Goal: Transaction & Acquisition: Purchase product/service

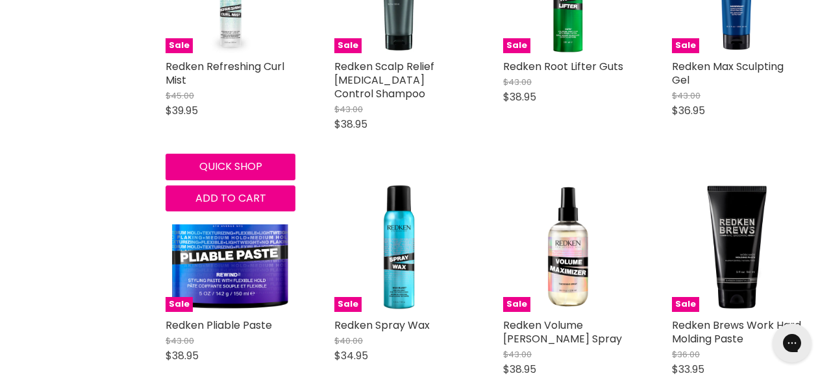
scroll to position [928, 0]
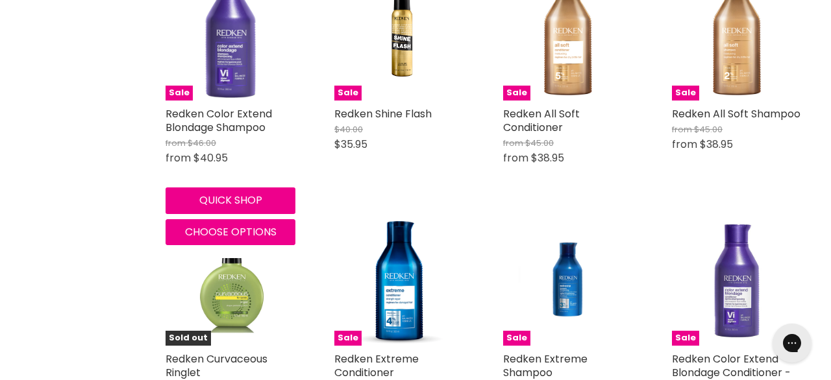
scroll to position [1904, 0]
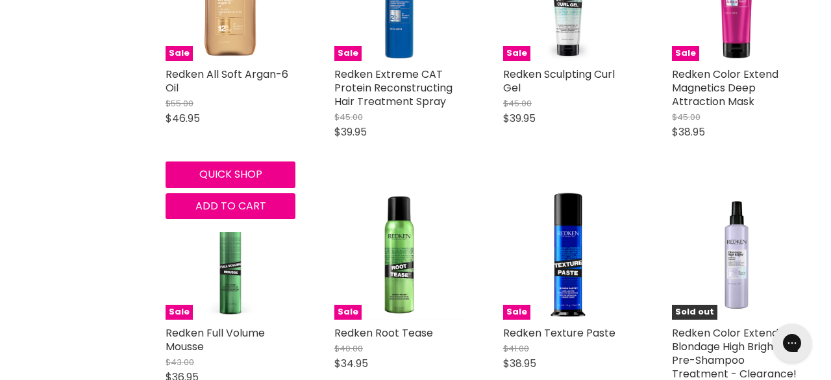
scroll to position [4216, 0]
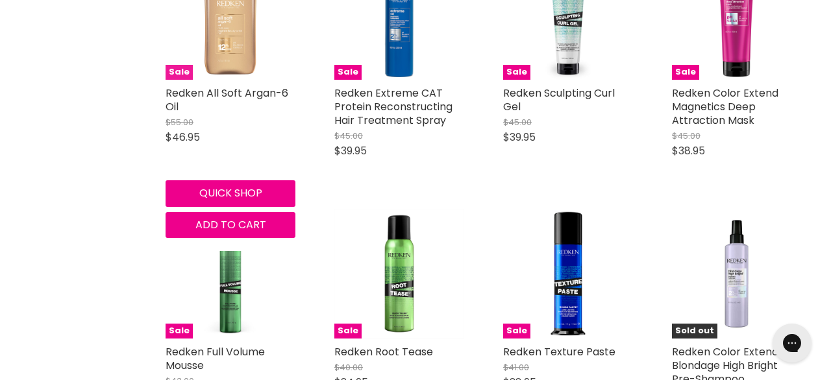
click at [228, 51] on img "Main content" at bounding box center [231, 15] width 130 height 130
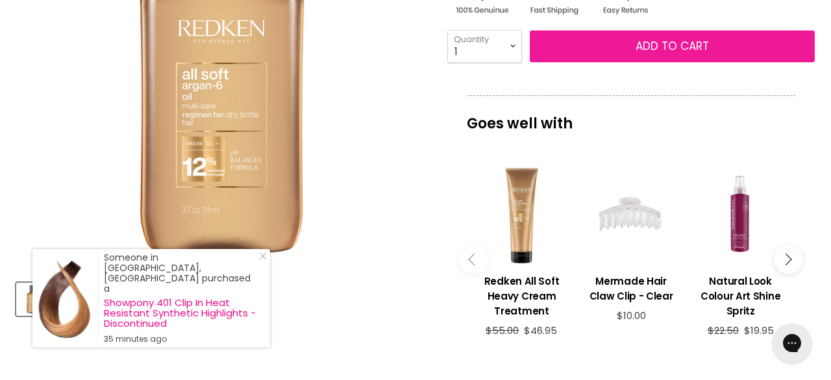
scroll to position [327, 0]
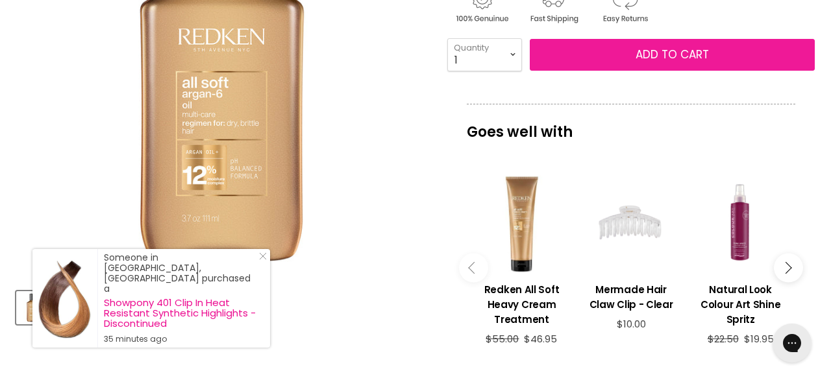
click at [585, 61] on button "Add to cart" at bounding box center [672, 55] width 285 height 32
click at [600, 56] on button "Add to cart" at bounding box center [672, 55] width 285 height 32
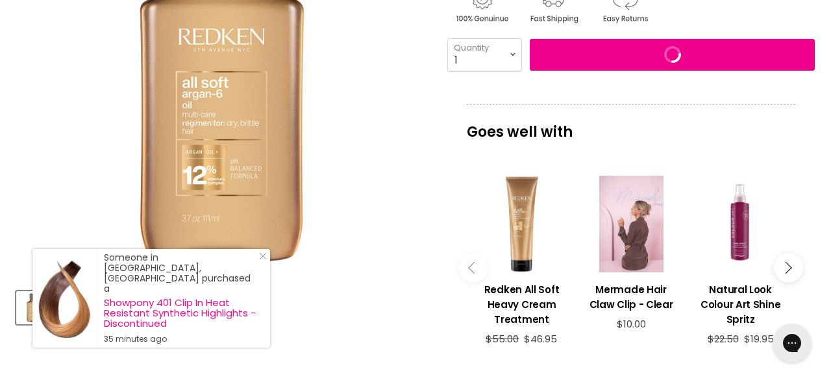
click at [646, 232] on div "Main content" at bounding box center [631, 224] width 97 height 97
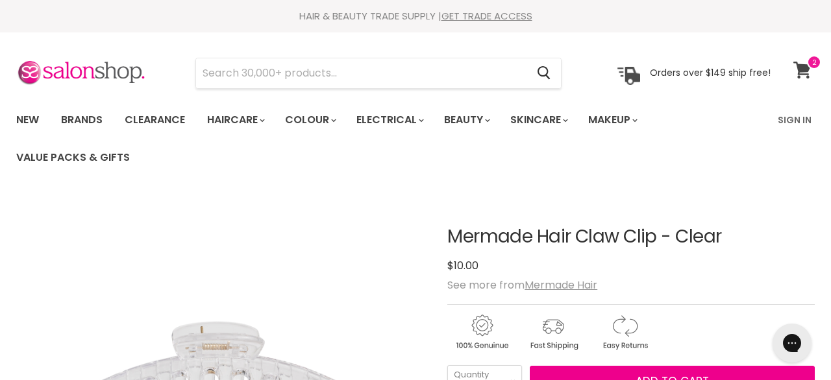
click at [800, 72] on icon at bounding box center [802, 70] width 18 height 17
